Goal: Register for event/course

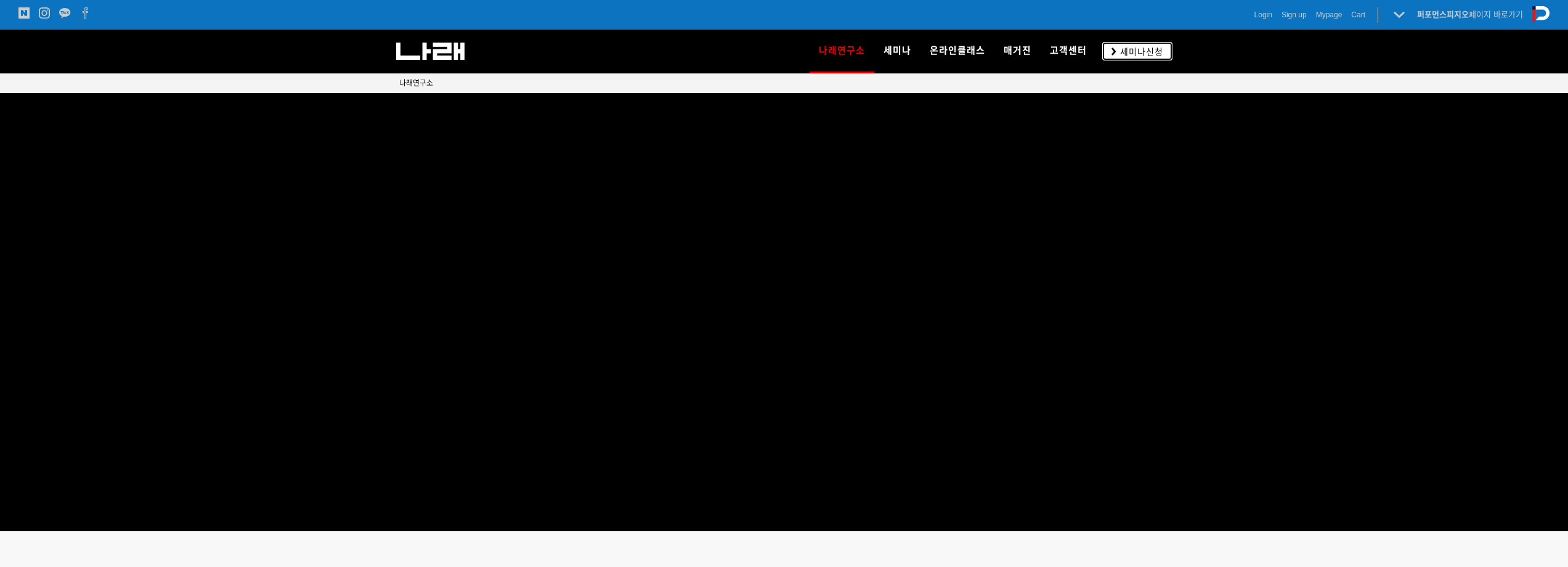
click at [1122, 54] on span "세미나신청" at bounding box center [1140, 51] width 47 height 12
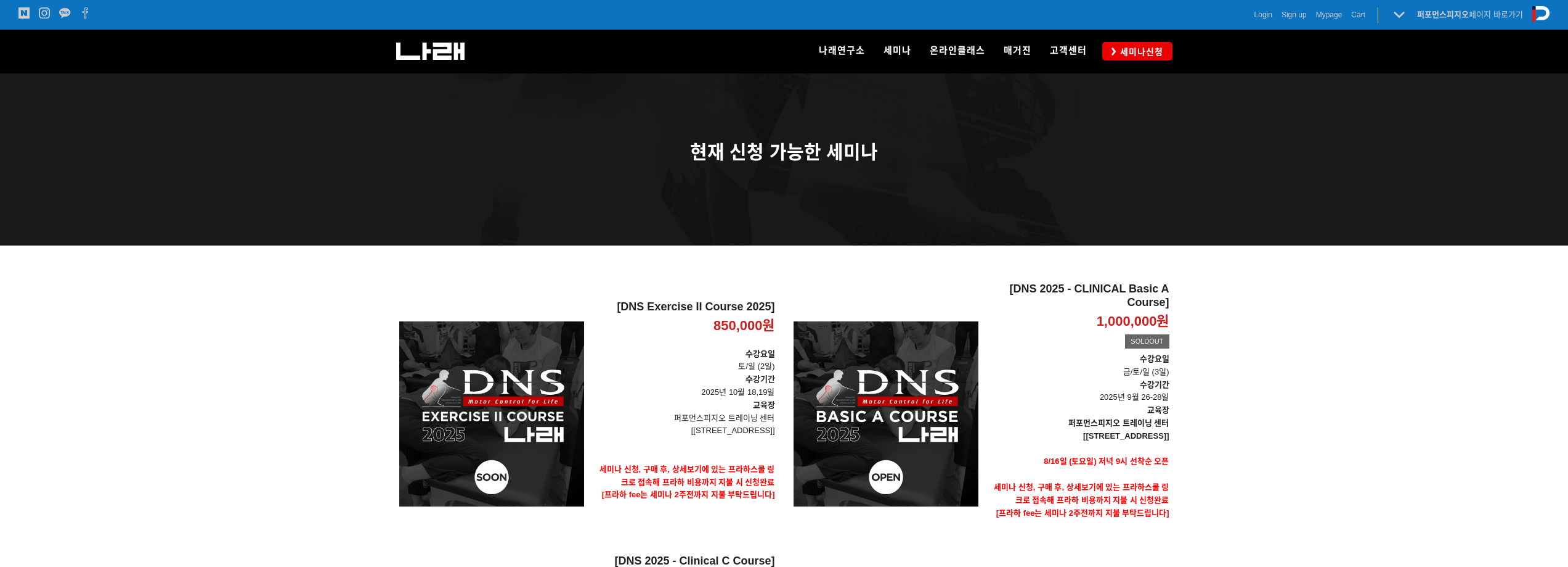
scroll to position [91, 0]
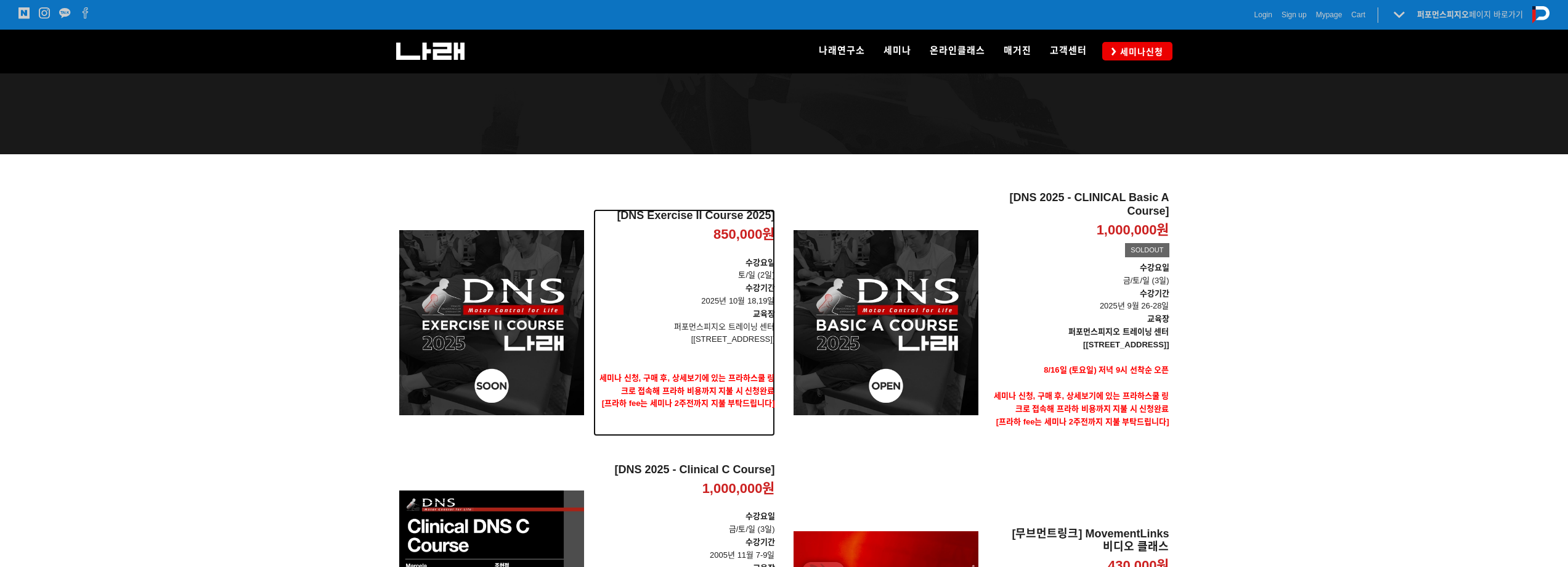
click at [742, 212] on h2 "[DNS Exercise II Course 2025]" at bounding box center [684, 216] width 181 height 13
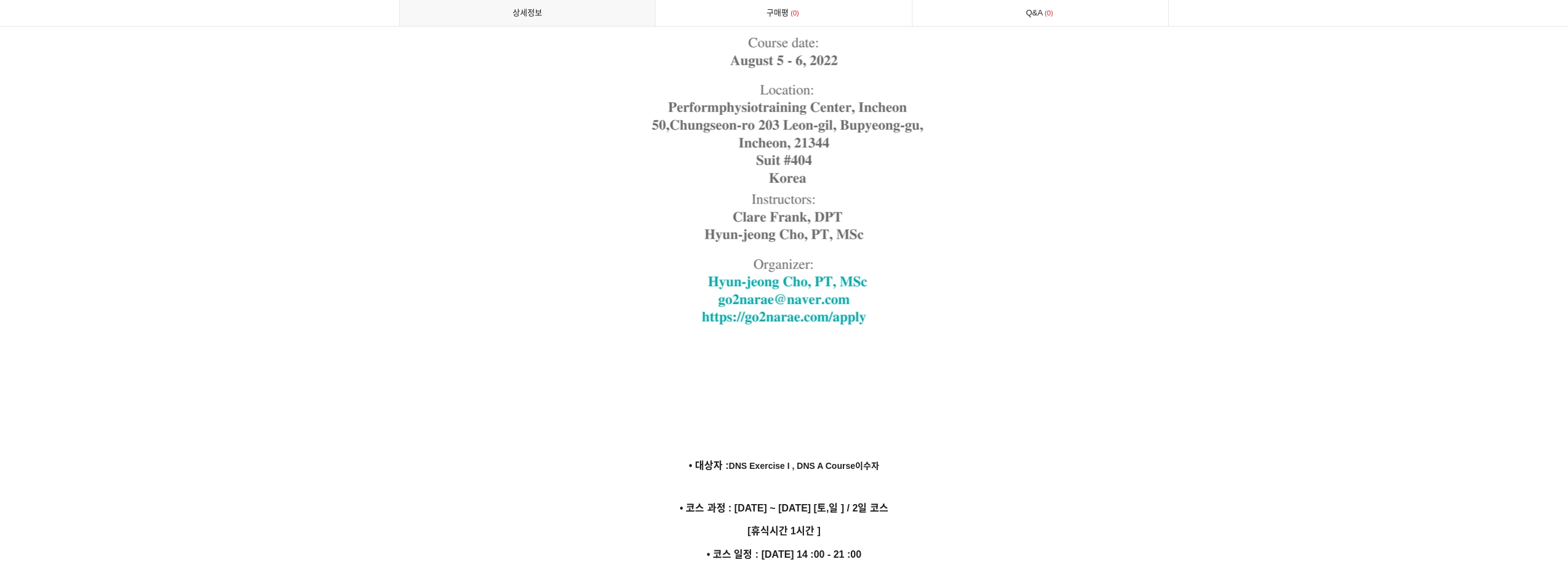
scroll to position [3362, 0]
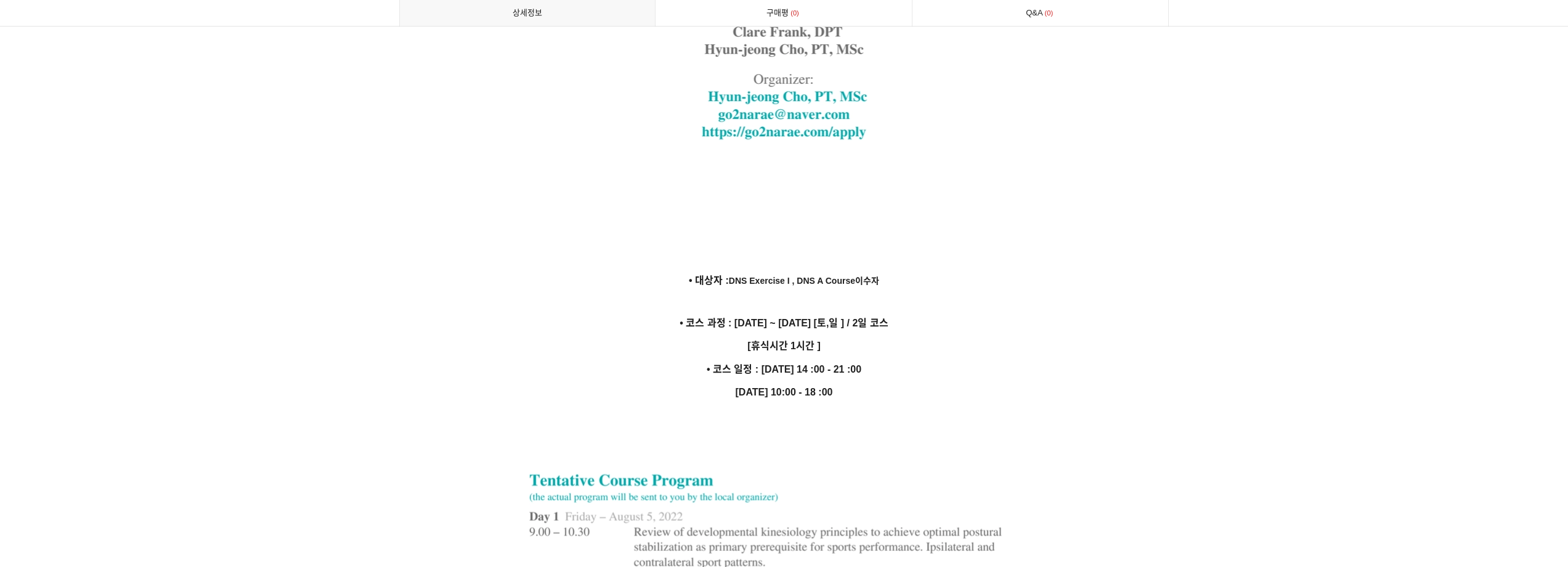
drag, startPoint x: 794, startPoint y: 357, endPoint x: 932, endPoint y: 347, distance: 138.4
click at [932, 360] on p "• 코스 일정 : 10월 18일 14 :00 - 21 :00" at bounding box center [784, 368] width 770 height 16
drag, startPoint x: 802, startPoint y: 357, endPoint x: 880, endPoint y: 360, distance: 78.1
click at [880, 360] on p "• 코스 일정 : 10월 18일 14 :00 - 21 :00" at bounding box center [784, 368] width 770 height 16
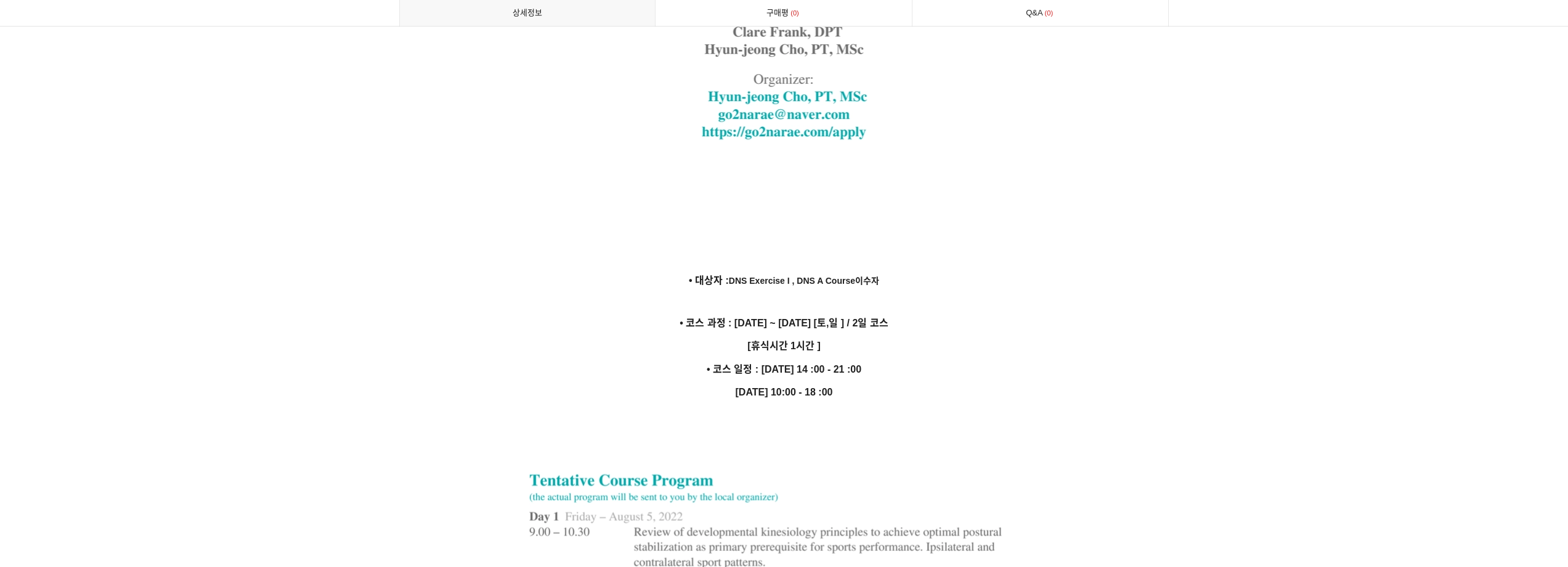
click at [880, 360] on p "• 코스 일정 : 10월 18일 14 :00 - 21 :00" at bounding box center [784, 368] width 770 height 16
drag, startPoint x: 806, startPoint y: 355, endPoint x: 886, endPoint y: 352, distance: 80.1
click at [886, 360] on p "• 코스 일정 : 10월 18일 14 :00 - 21 :00" at bounding box center [784, 368] width 770 height 16
drag, startPoint x: 762, startPoint y: 355, endPoint x: 898, endPoint y: 346, distance: 136.3
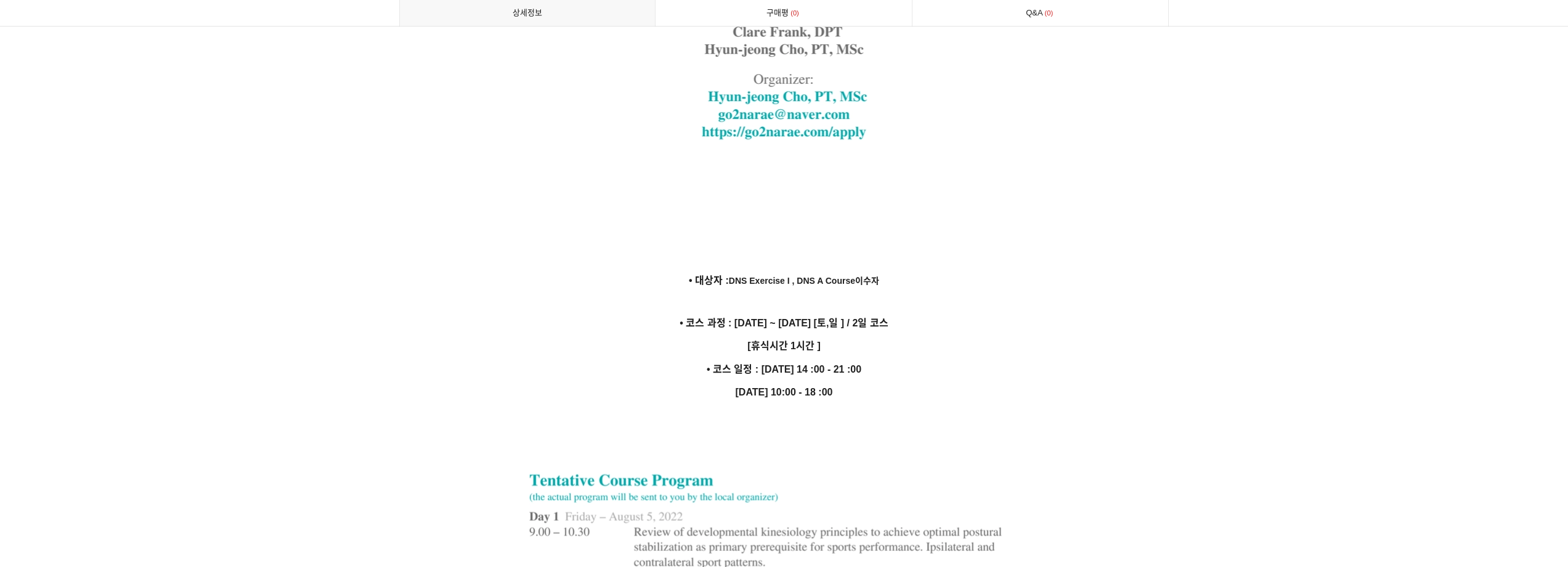
click at [898, 360] on p "• 코스 일정 : 10월 18일 14 :00 - 21 :00" at bounding box center [784, 368] width 770 height 16
click at [849, 360] on p "• 코스 일정 : 10월 18일 14 :00 - 21 :00" at bounding box center [784, 368] width 770 height 16
click at [784, 386] on strong "10월 19일 10:00 - 18 :00" at bounding box center [784, 391] width 97 height 11
drag, startPoint x: 760, startPoint y: 342, endPoint x: 832, endPoint y: 356, distance: 73.3
